Goal: Find specific page/section: Find specific page/section

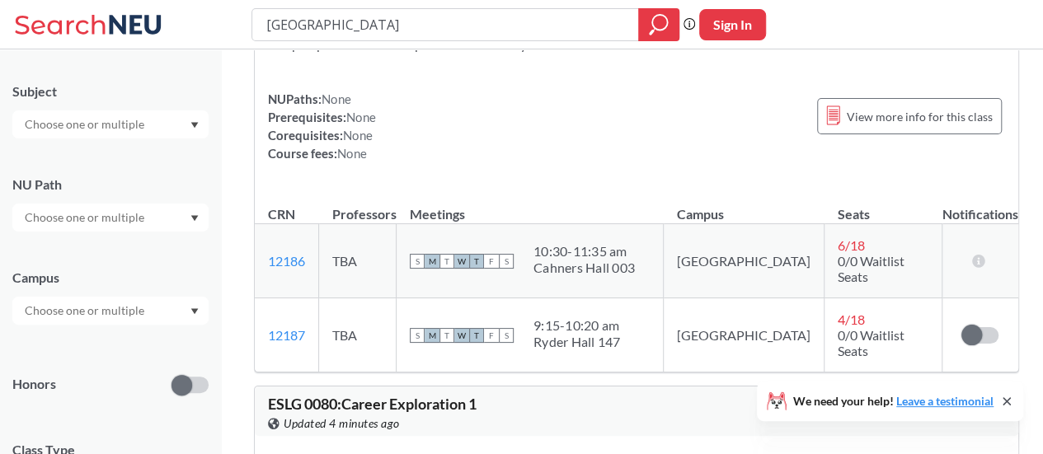
scroll to position [237, 0]
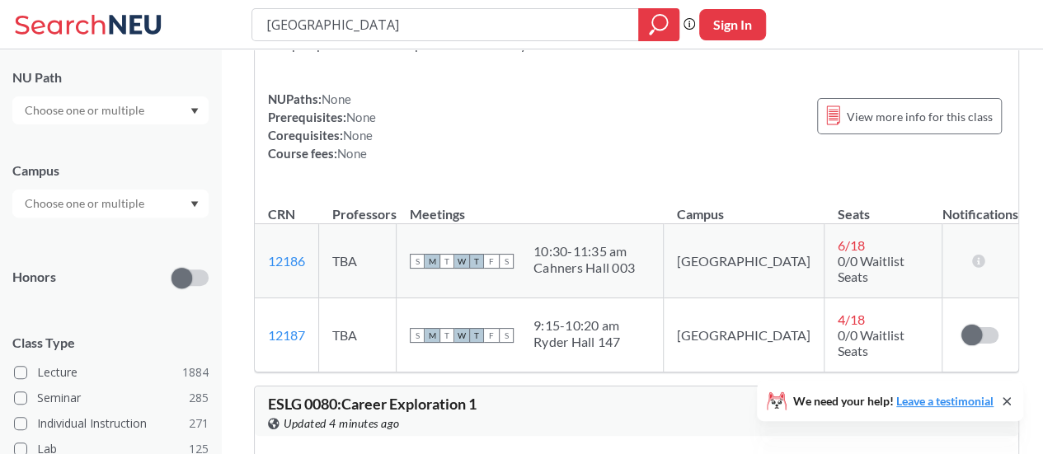
click at [196, 204] on icon "Dropdown arrow" at bounding box center [194, 204] width 8 height 7
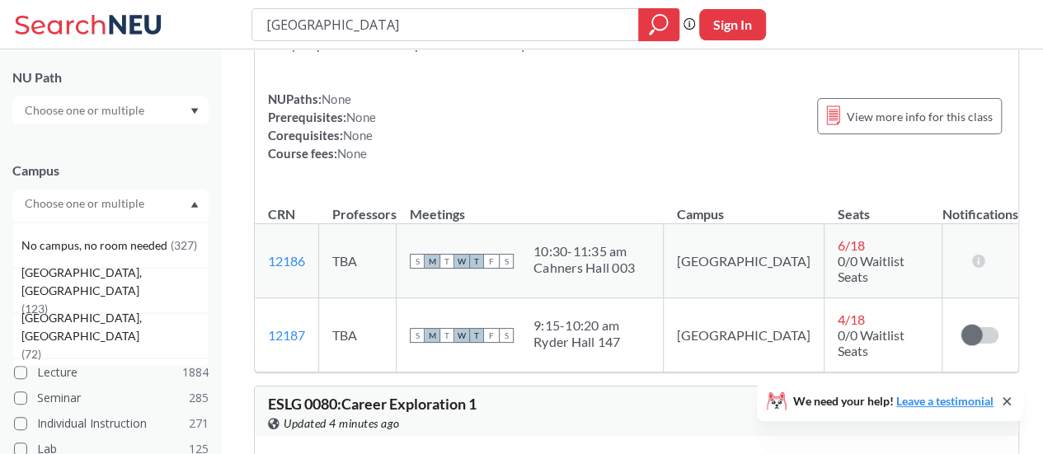
scroll to position [101, 0]
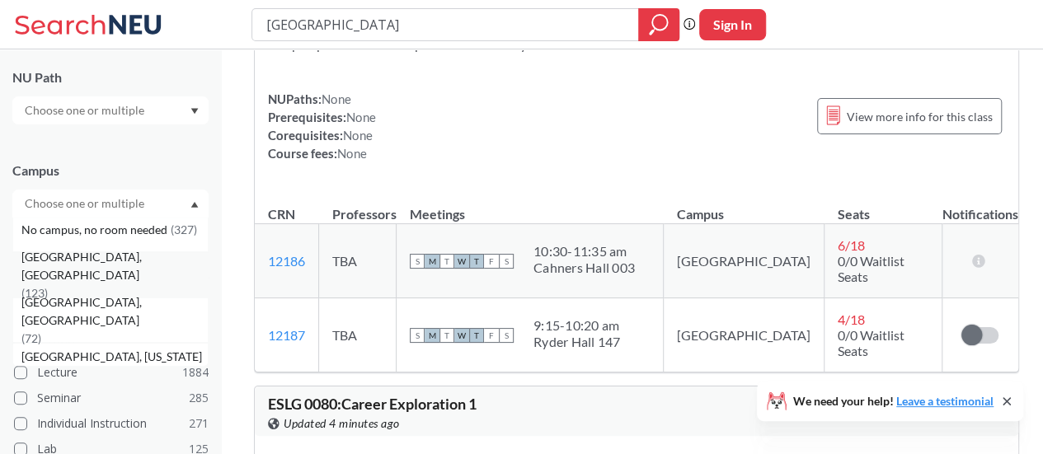
click at [48, 286] on span "( 123 )" at bounding box center [34, 293] width 26 height 14
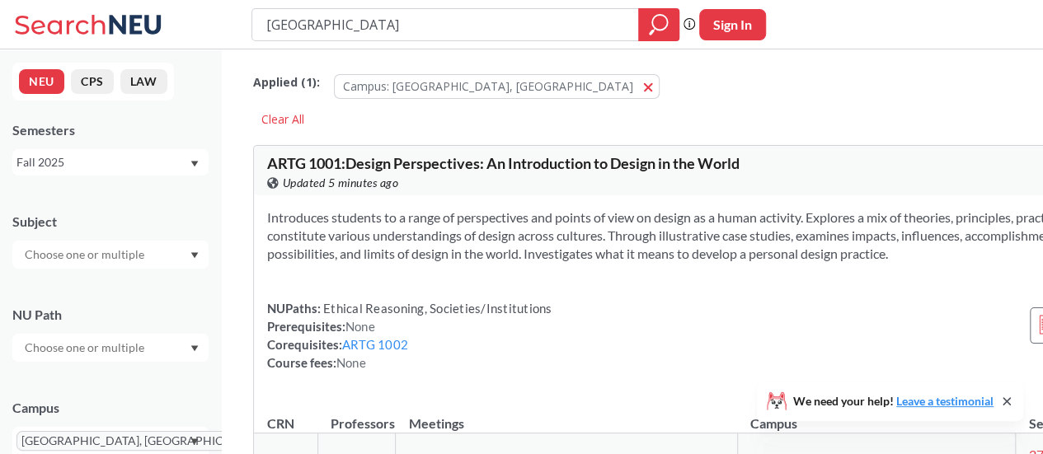
click at [92, 82] on button "CPS" at bounding box center [92, 81] width 43 height 25
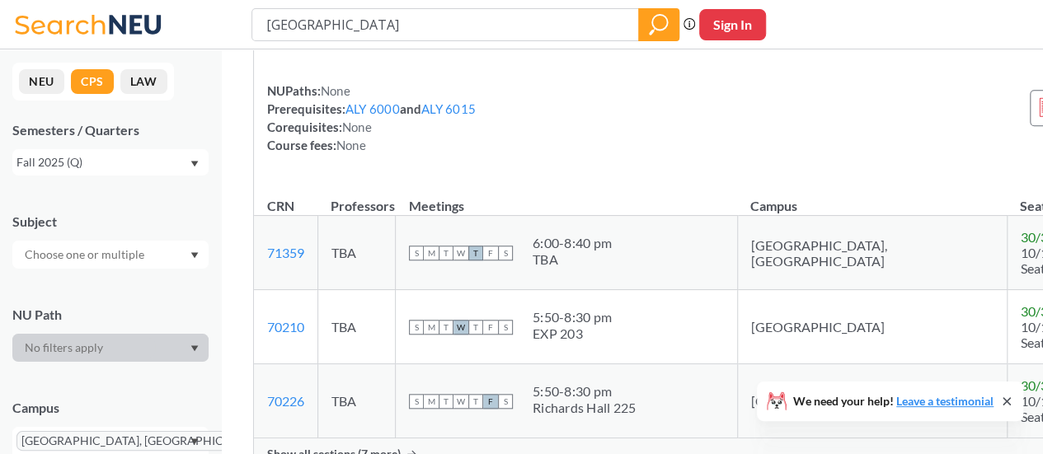
scroll to position [3771, 0]
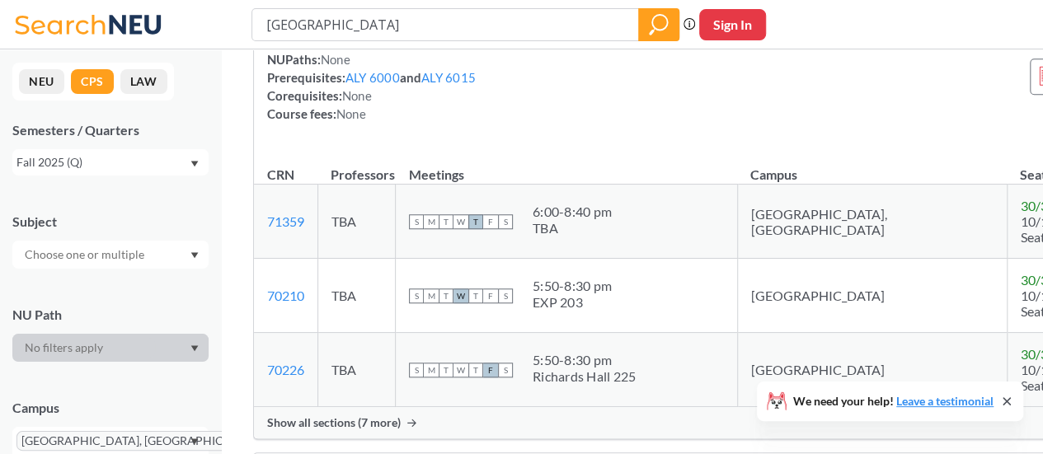
click at [1006, 398] on icon at bounding box center [1006, 401] width 13 height 13
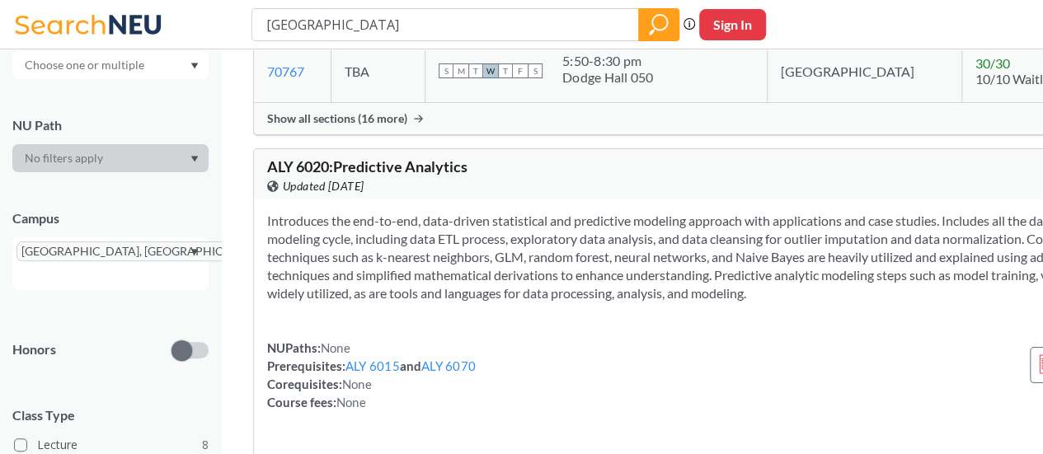
scroll to position [0, 0]
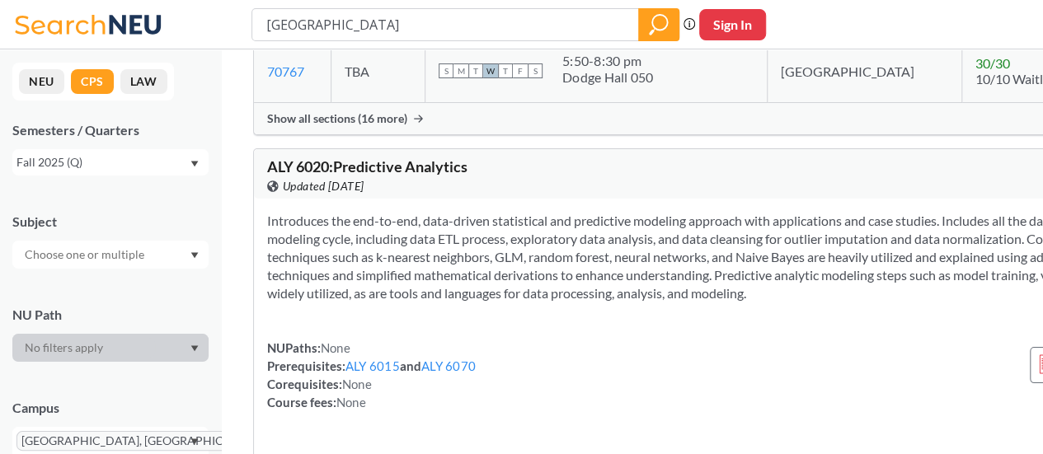
click at [138, 85] on button "LAW" at bounding box center [143, 81] width 47 height 25
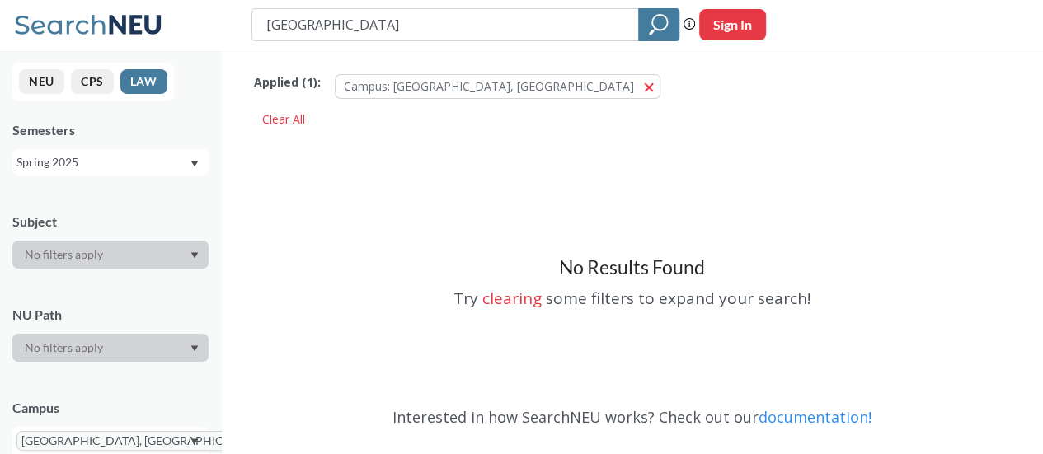
click at [97, 86] on button "CPS" at bounding box center [92, 81] width 43 height 25
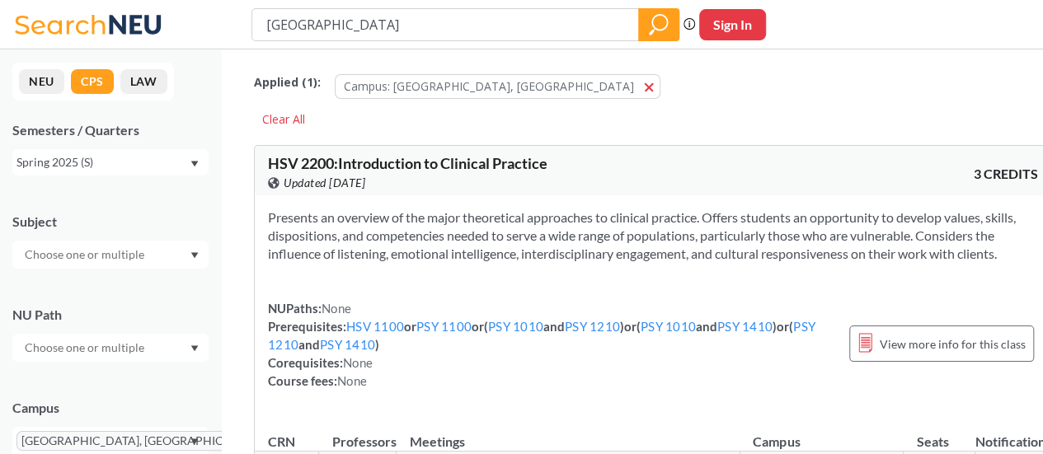
click at [45, 75] on button "NEU" at bounding box center [41, 81] width 45 height 25
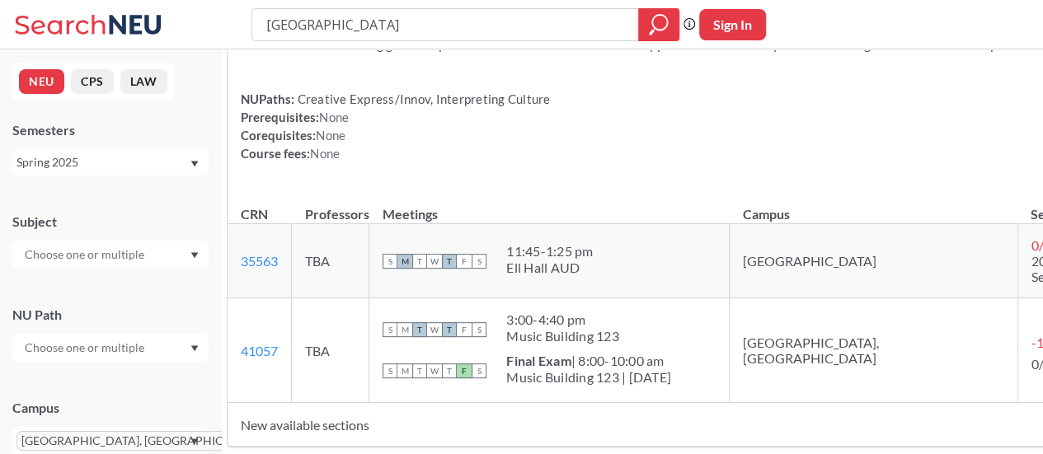
scroll to position [190, 0]
drag, startPoint x: 249, startPoint y: 232, endPoint x: 603, endPoint y: 209, distance: 355.2
click at [603, 209] on th "Meetings" at bounding box center [549, 207] width 360 height 35
